Goal: Information Seeking & Learning: Learn about a topic

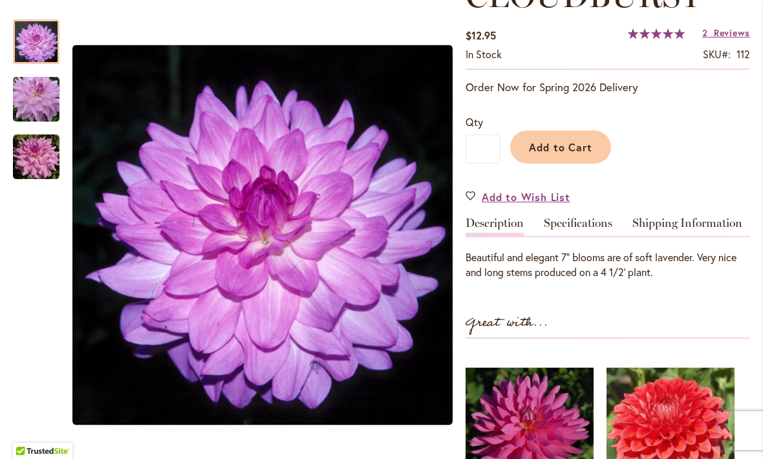
scroll to position [213, 0]
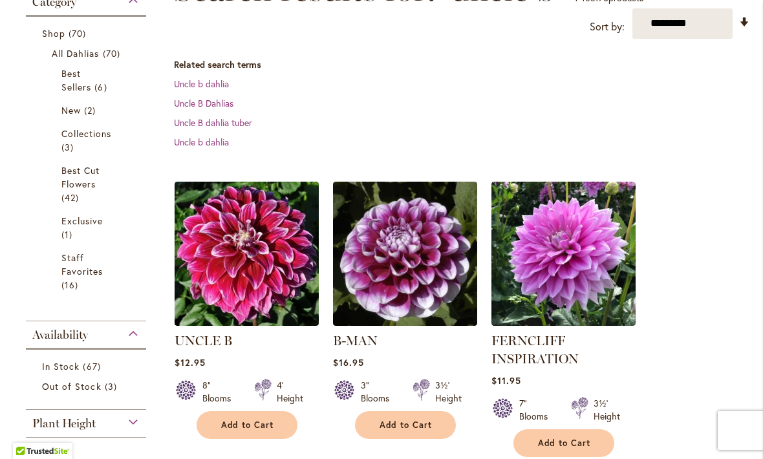
scroll to position [222, 0]
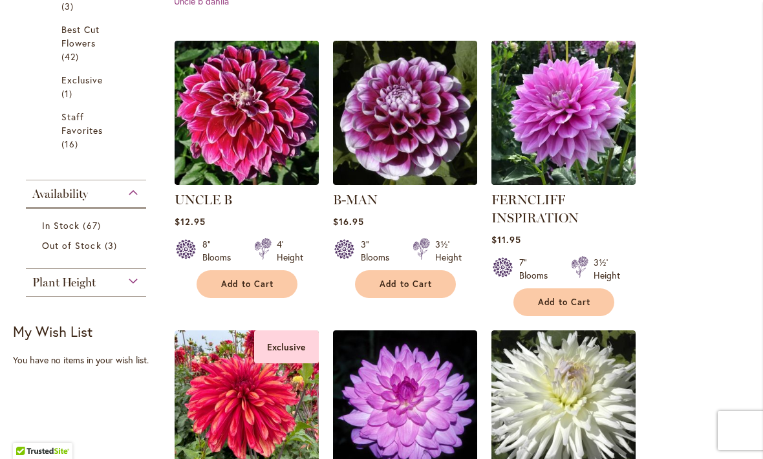
scroll to position [390, 0]
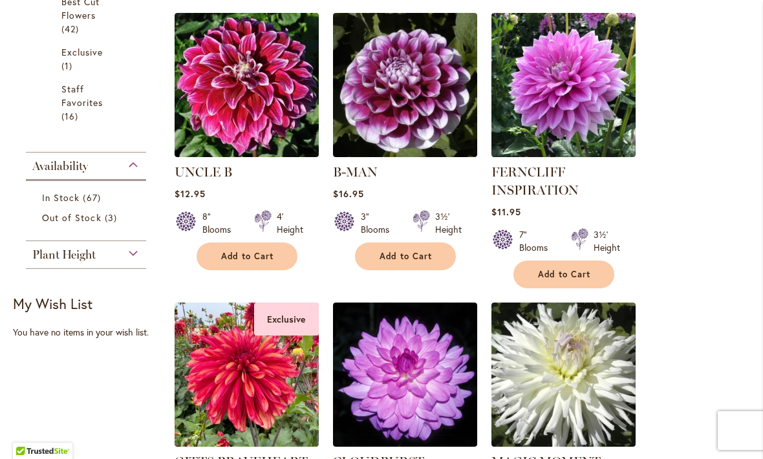
click at [125, 262] on div "Plant Height" at bounding box center [86, 251] width 120 height 21
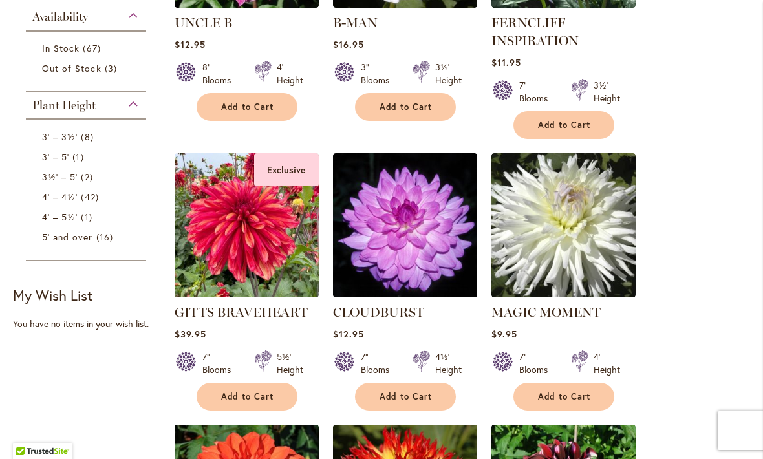
scroll to position [545, 0]
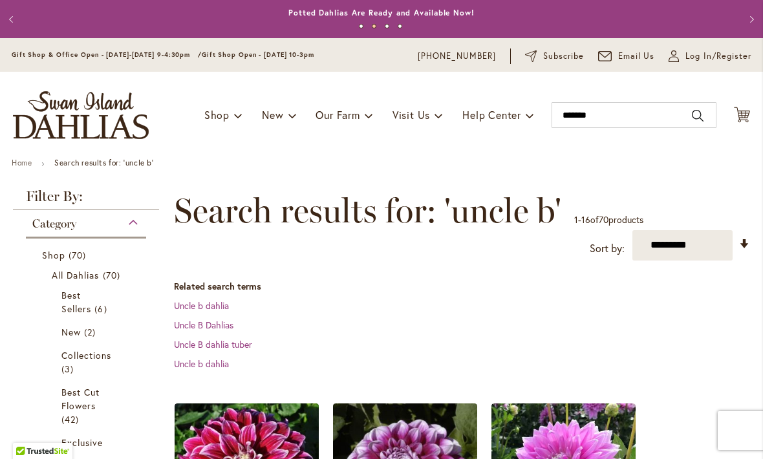
scroll to position [0, 0]
click at [125, 224] on div "Category" at bounding box center [86, 220] width 120 height 21
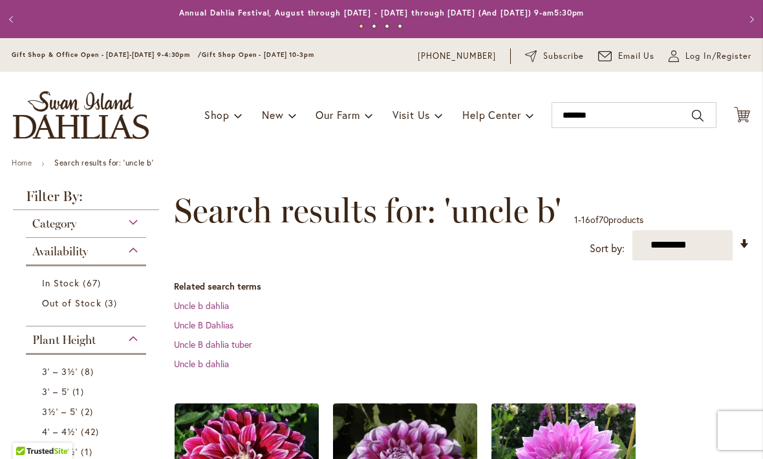
click at [59, 123] on img "store logo" at bounding box center [81, 115] width 136 height 48
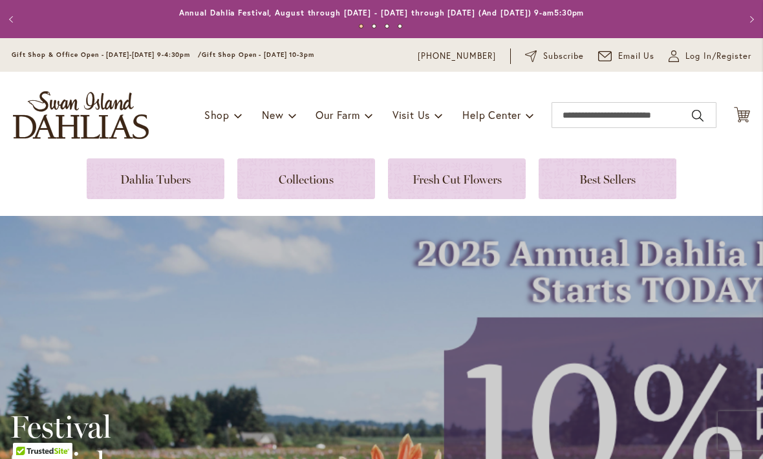
click at [113, 185] on link at bounding box center [156, 178] width 138 height 41
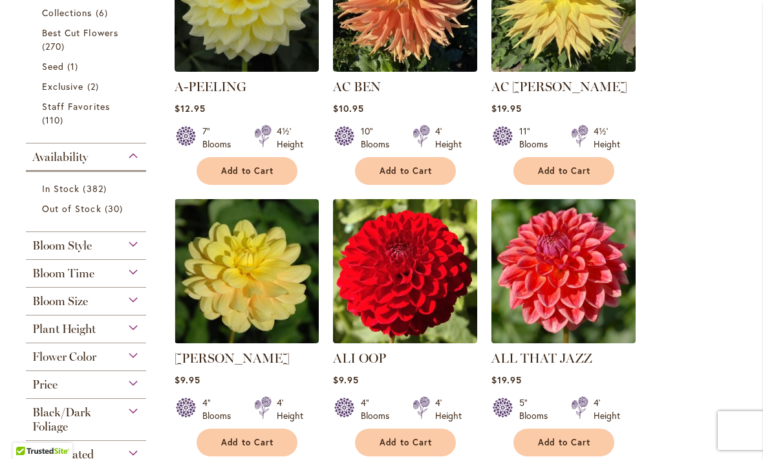
scroll to position [427, 0]
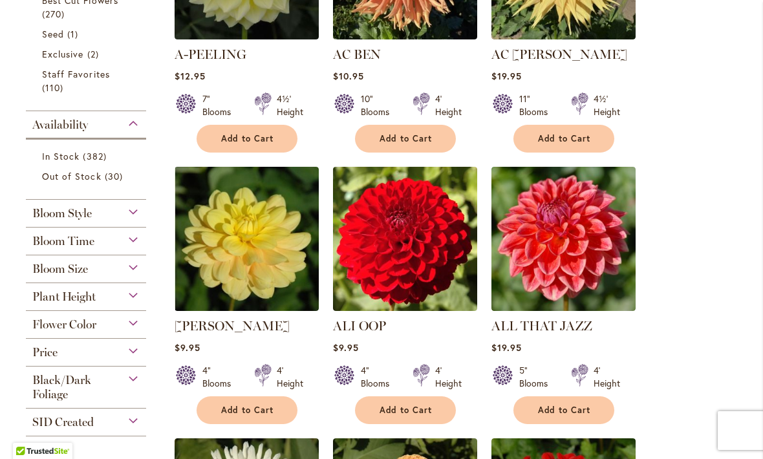
click at [128, 271] on div "Bloom Size" at bounding box center [86, 265] width 120 height 21
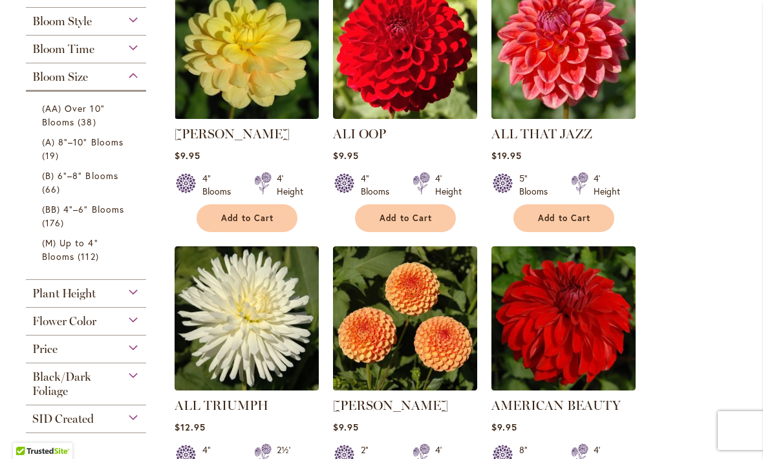
scroll to position [619, 0]
click at [76, 123] on link "(AA) Over 10" Blooms 38 items" at bounding box center [87, 114] width 91 height 27
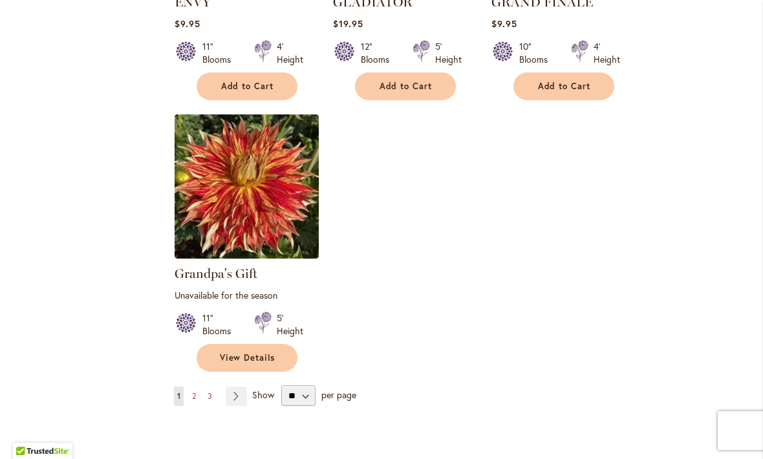
scroll to position [1567, 0]
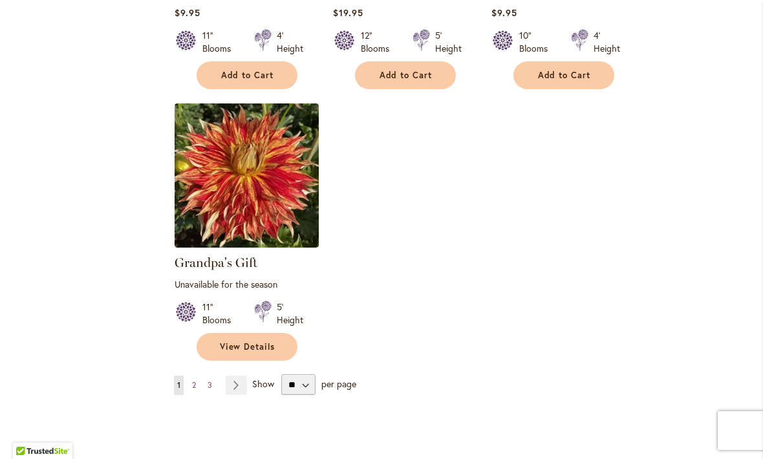
click at [235, 383] on link "Page Next" at bounding box center [236, 385] width 21 height 19
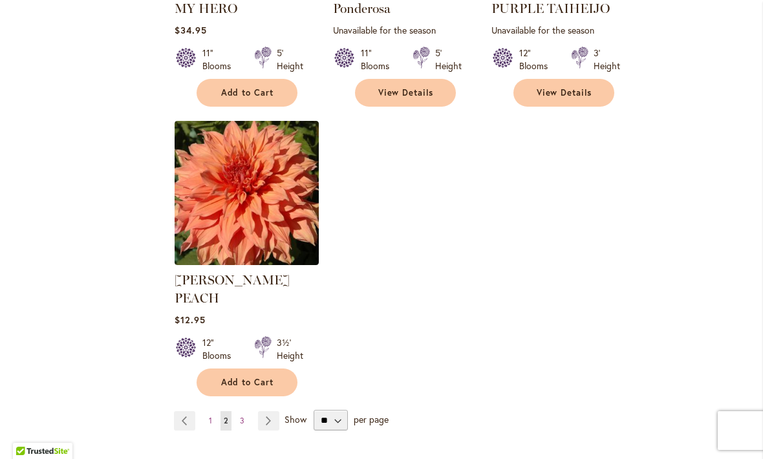
scroll to position [1551, 0]
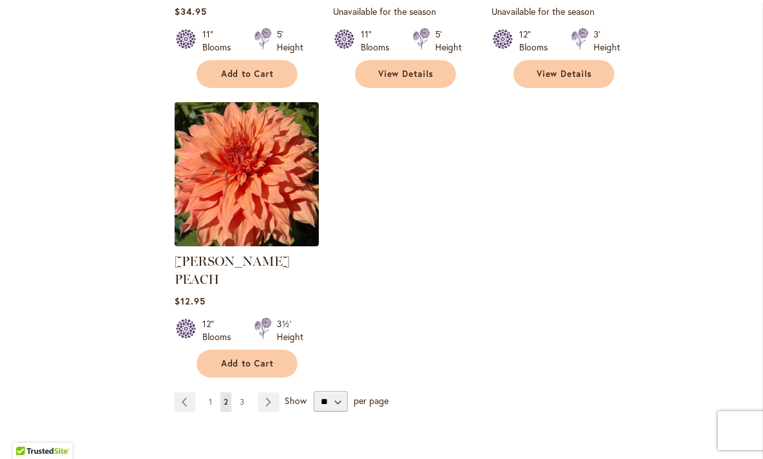
click at [269, 392] on link "Page Next" at bounding box center [268, 401] width 21 height 19
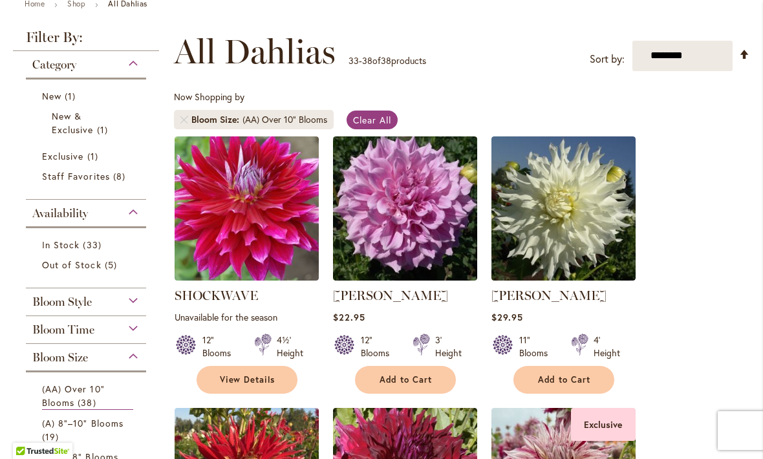
scroll to position [153, 0]
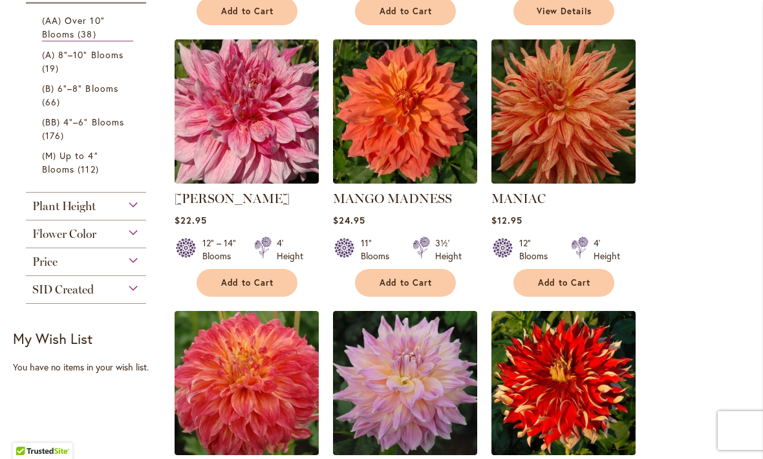
scroll to position [519, 0]
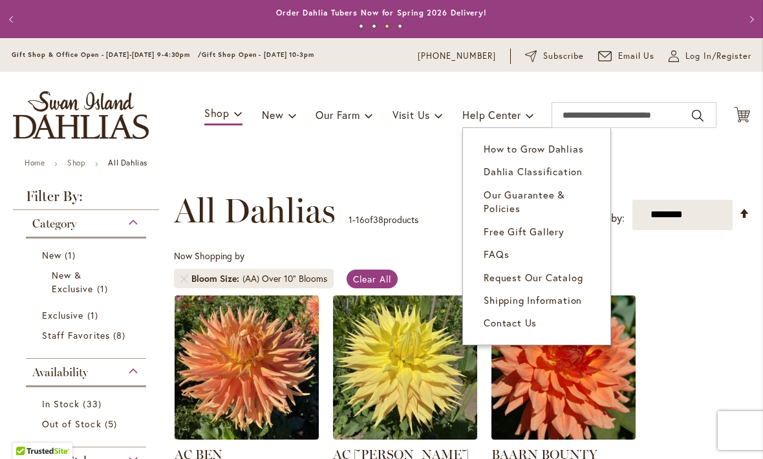
click at [560, 152] on span "How to Grow Dahlias" at bounding box center [533, 148] width 100 height 13
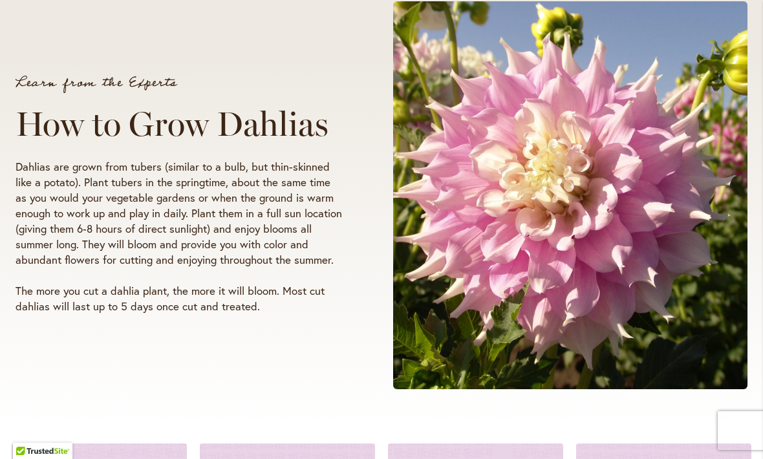
scroll to position [202, 0]
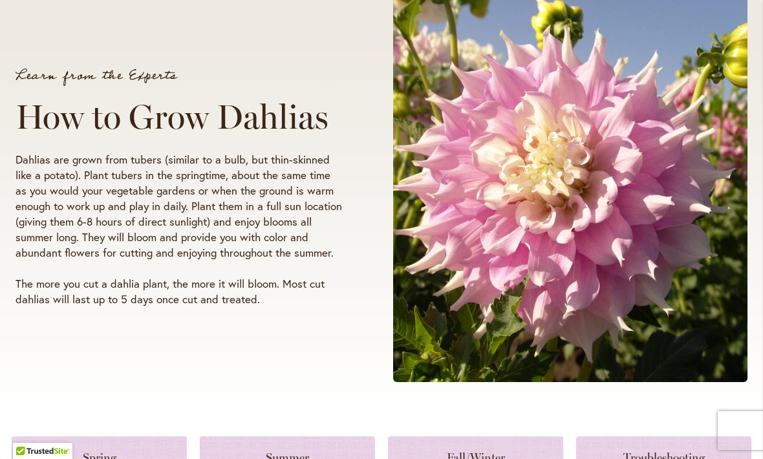
click at [333, 343] on div "Learn from the Experts How to Grow Dahlias Dahlias are grown from tubers (simil…" at bounding box center [382, 188] width 732 height 411
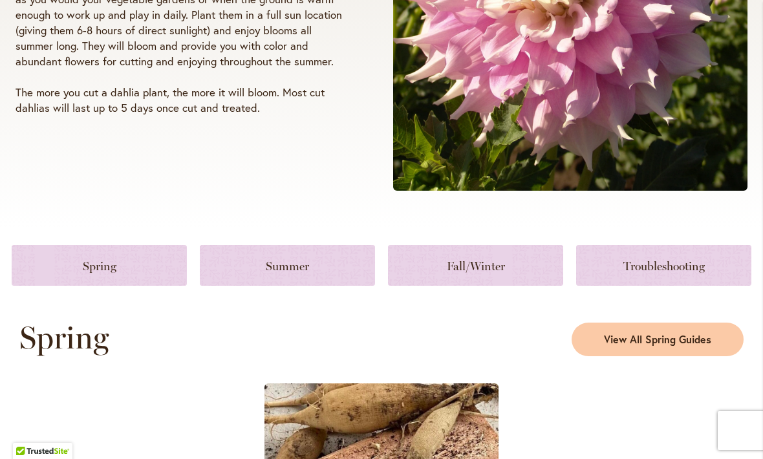
scroll to position [432, 0]
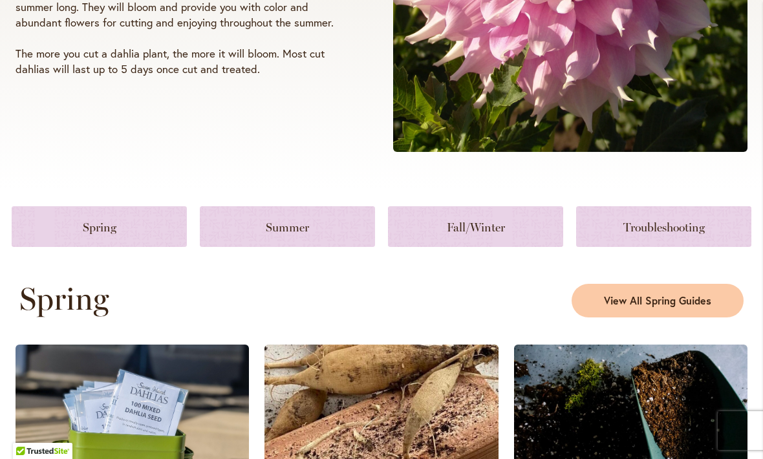
click at [315, 227] on link at bounding box center [287, 226] width 175 height 41
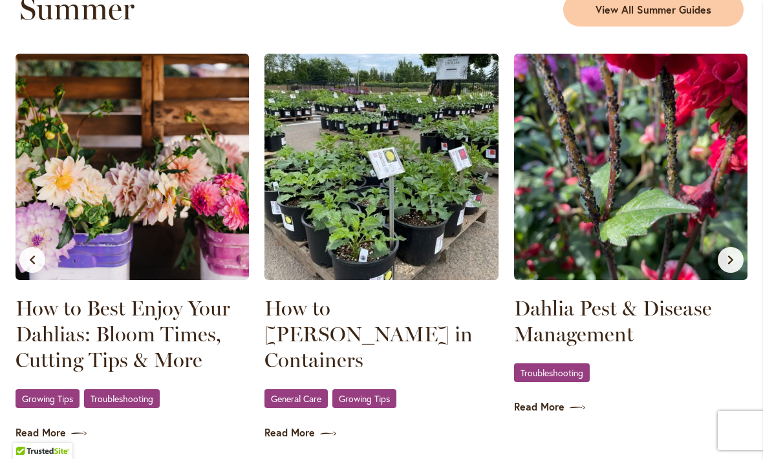
click at [669, 386] on article "Dahlia Pest & Disease Management Troubleshooting Read More" at bounding box center [630, 234] width 233 height 361
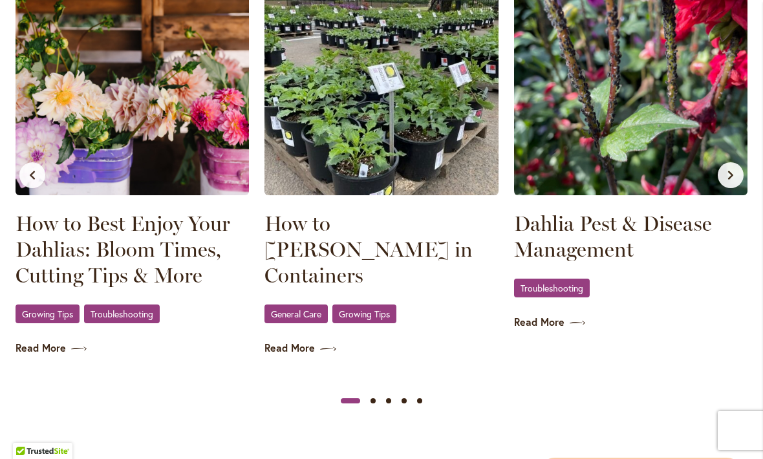
scroll to position [1357, 0]
click at [30, 318] on span "Growing Tips" at bounding box center [47, 314] width 51 height 8
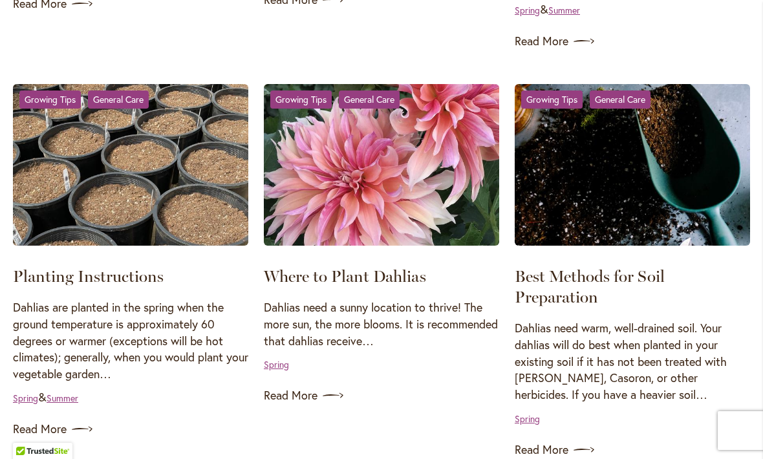
scroll to position [648, 0]
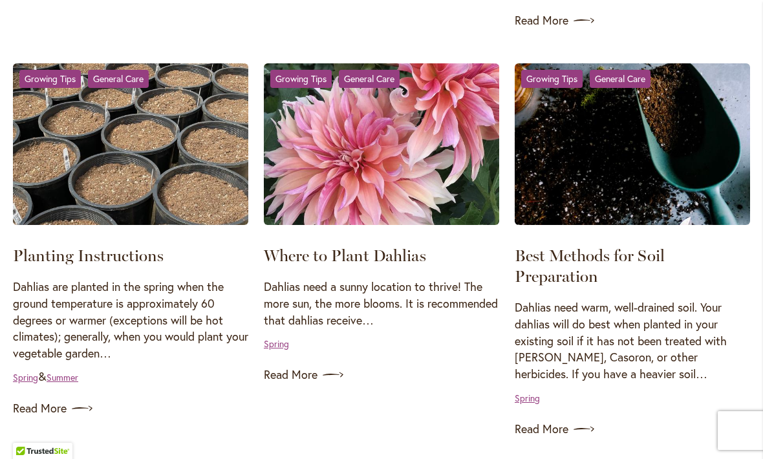
click at [745, 198] on img at bounding box center [631, 144] width 235 height 162
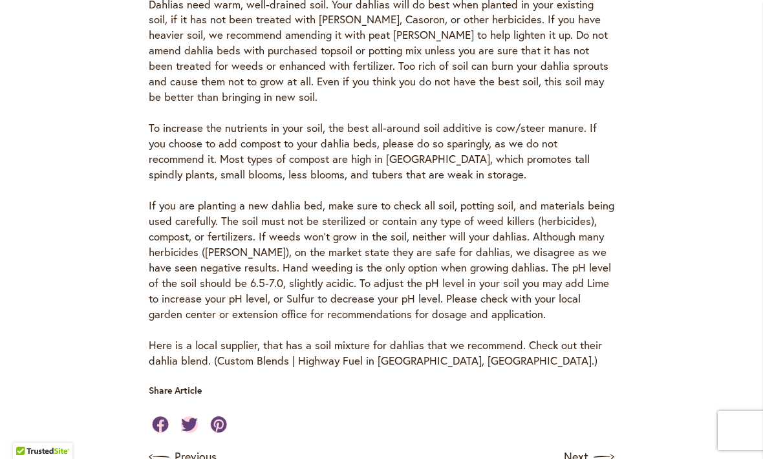
scroll to position [533, 0]
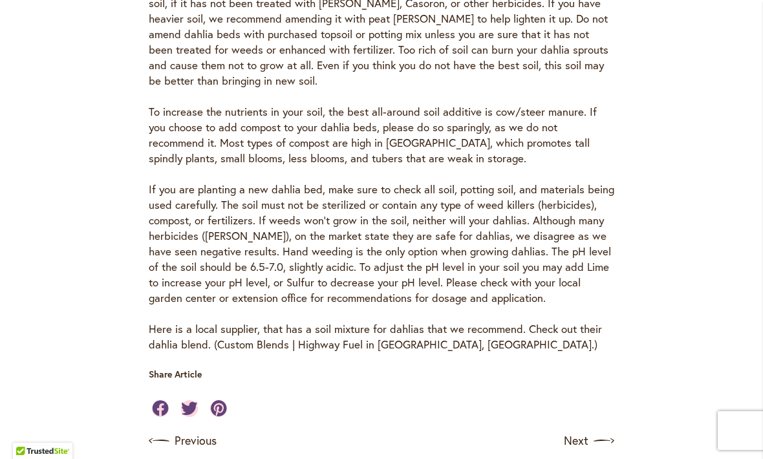
click at [95, 303] on div "Soil Conditions Dahlias need warm, well-drained soil. Your dahlias will do best…" at bounding box center [381, 140] width 582 height 424
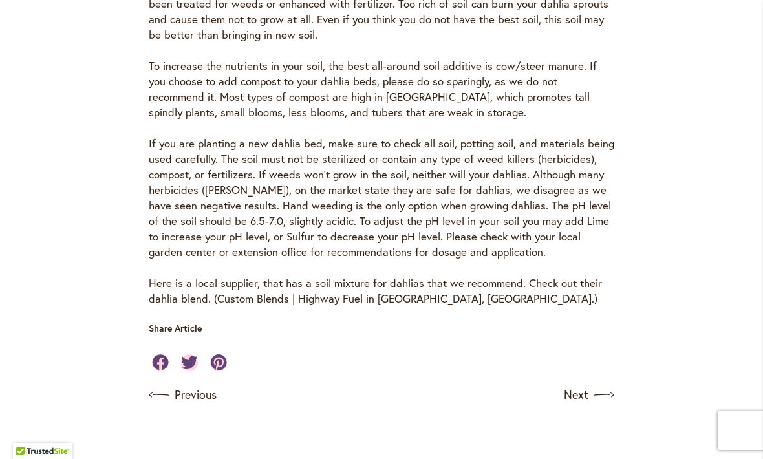
scroll to position [478, 0]
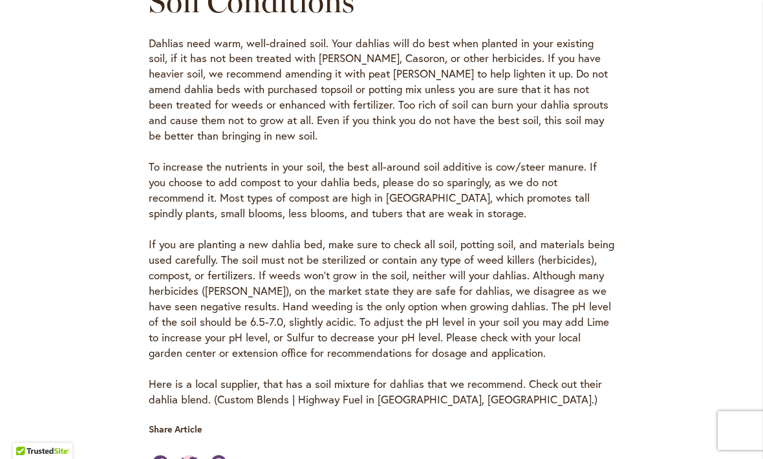
click at [81, 249] on main "Growing Tips & General Care Best Methods for Soil Preparation [DATE] Soil Condi…" at bounding box center [381, 126] width 605 height 890
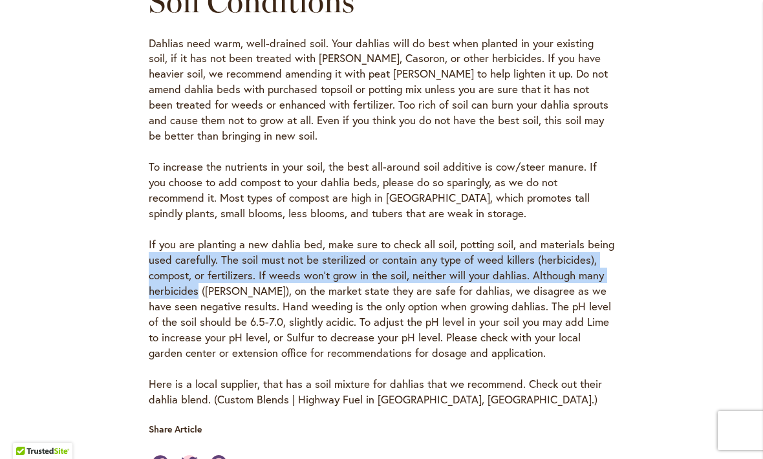
click at [96, 231] on div "Soil Conditions Dahlias need warm, well-drained soil. Your dahlias will do best…" at bounding box center [381, 195] width 582 height 424
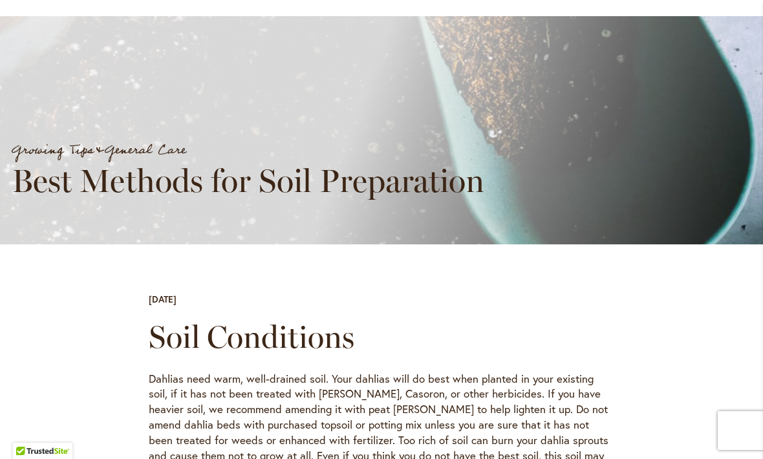
scroll to position [140, 0]
